Goal: Information Seeking & Learning: Understand process/instructions

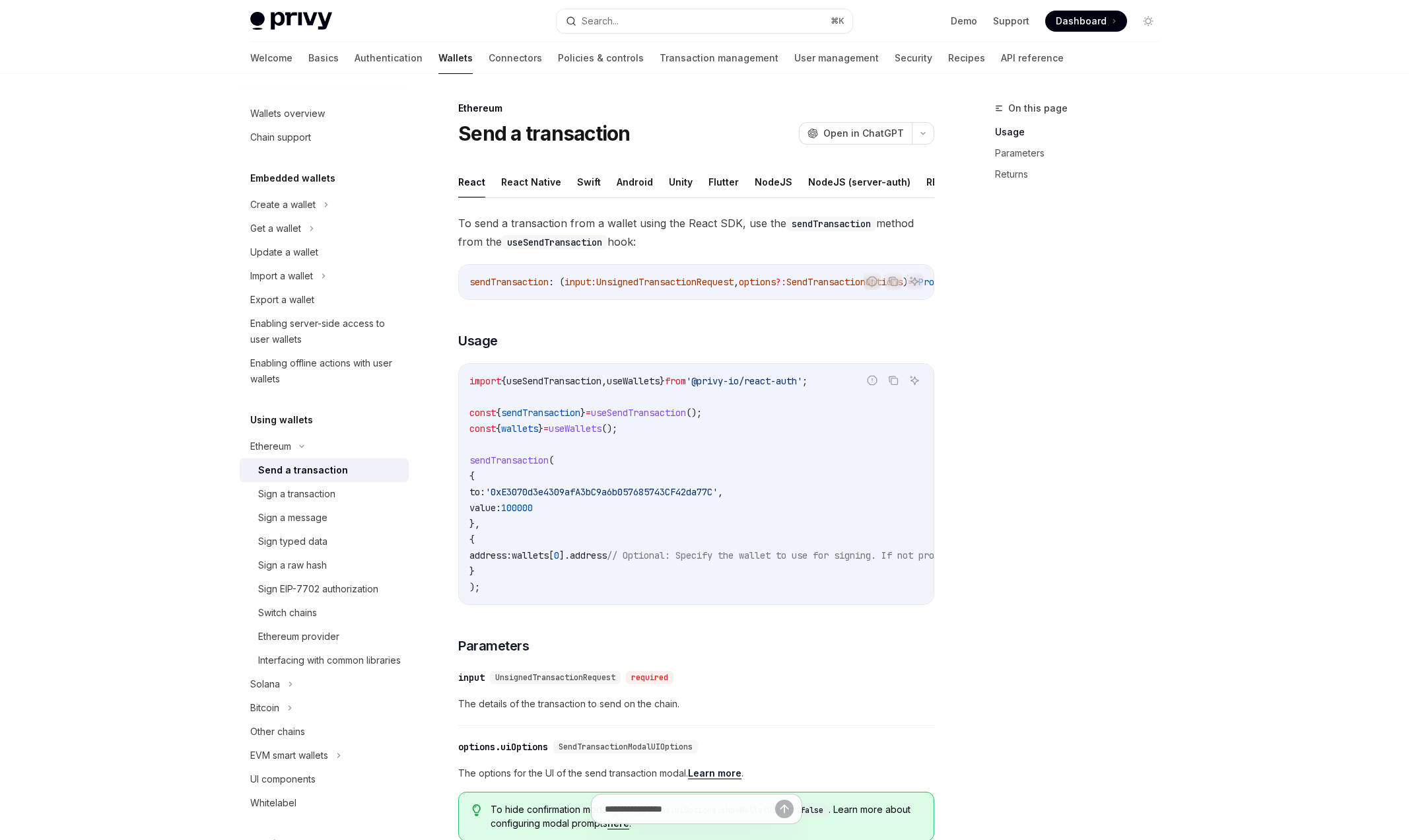
type textarea "*"
click at [682, 148] on link "Parameters" at bounding box center [1087, 153] width 174 height 21
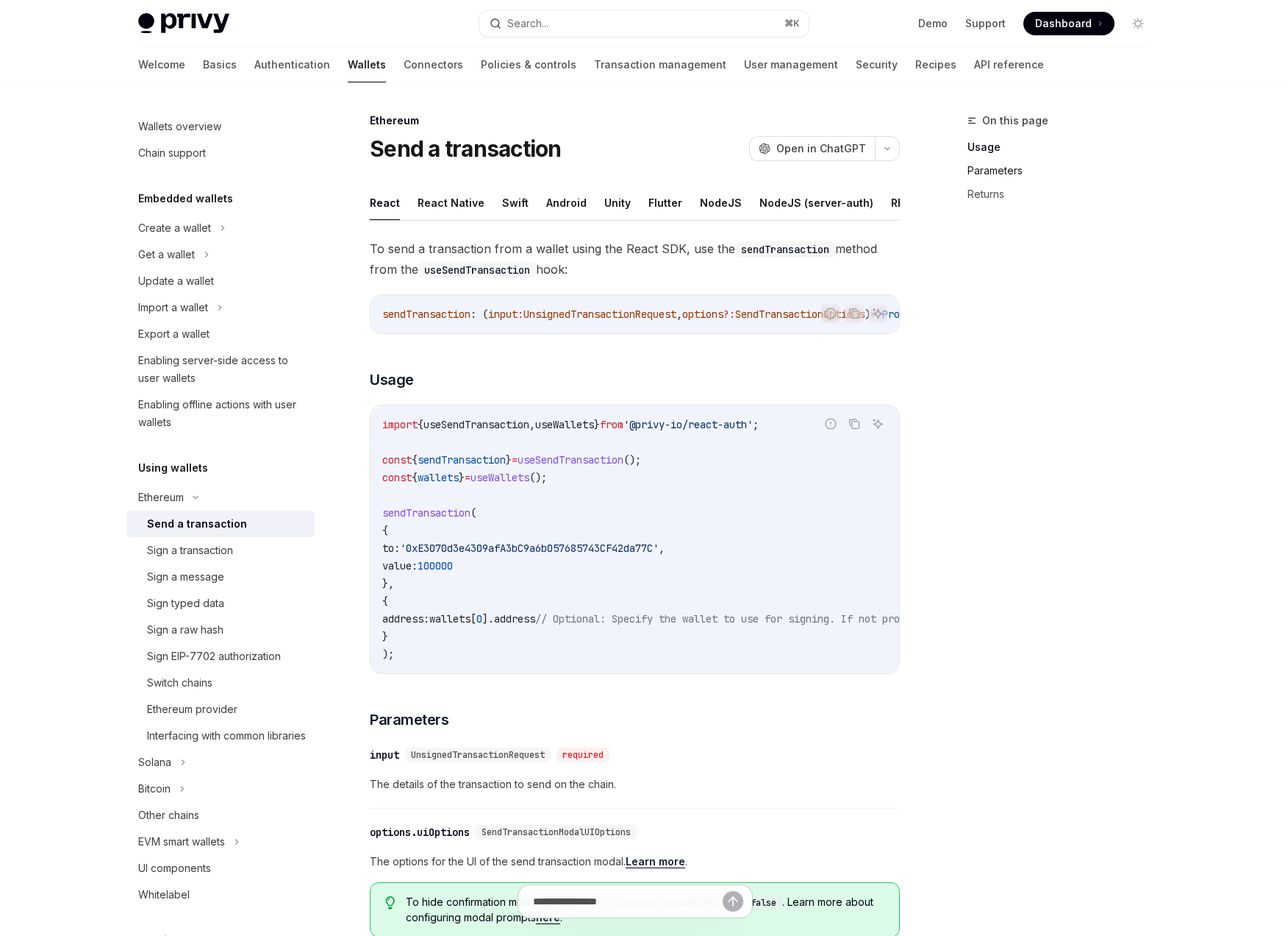
click at [991, 172] on link "Parameters" at bounding box center [1065, 170] width 194 height 24
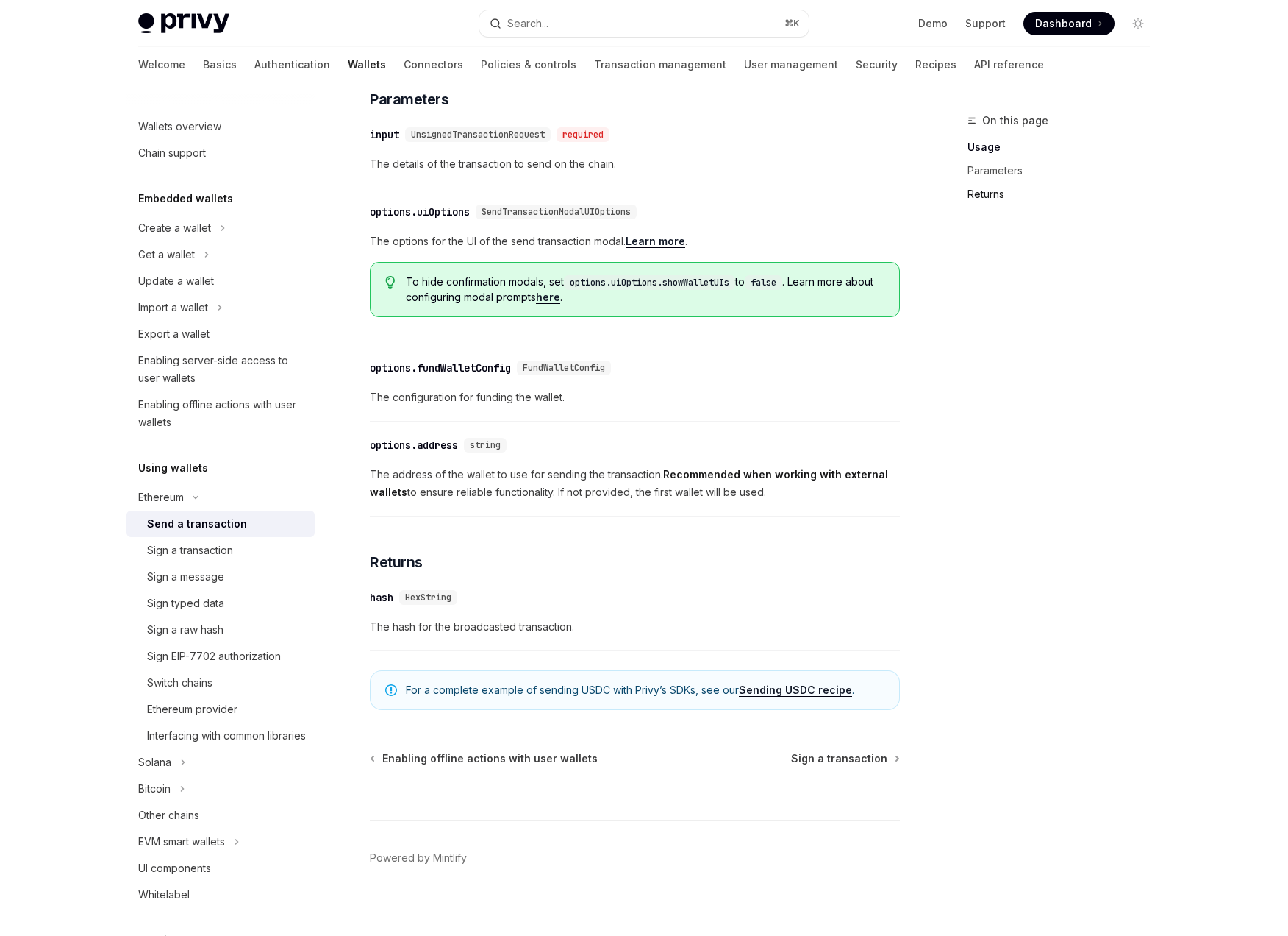
click at [970, 206] on link "Returns" at bounding box center [1065, 194] width 194 height 24
